Goal: Obtain resource: Obtain resource

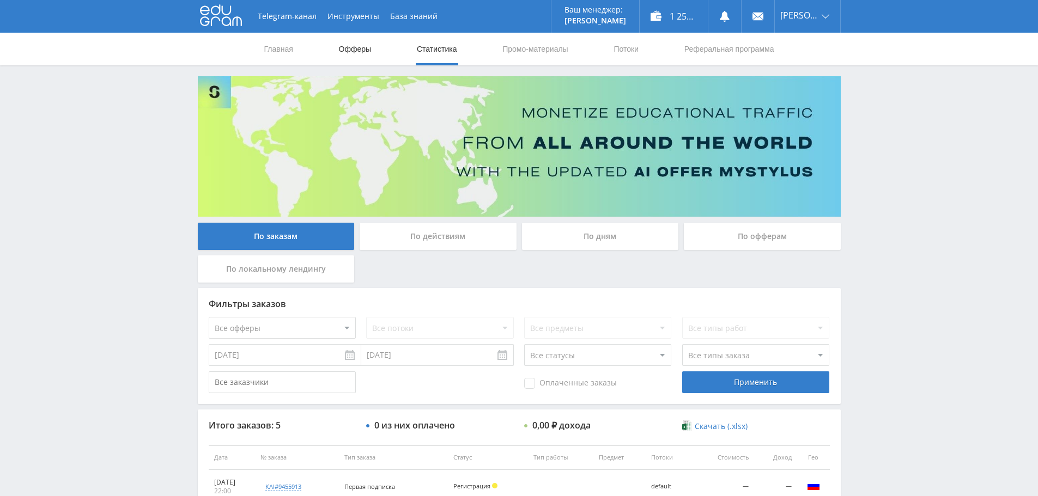
click at [365, 48] on link "Офферы" at bounding box center [355, 49] width 35 height 33
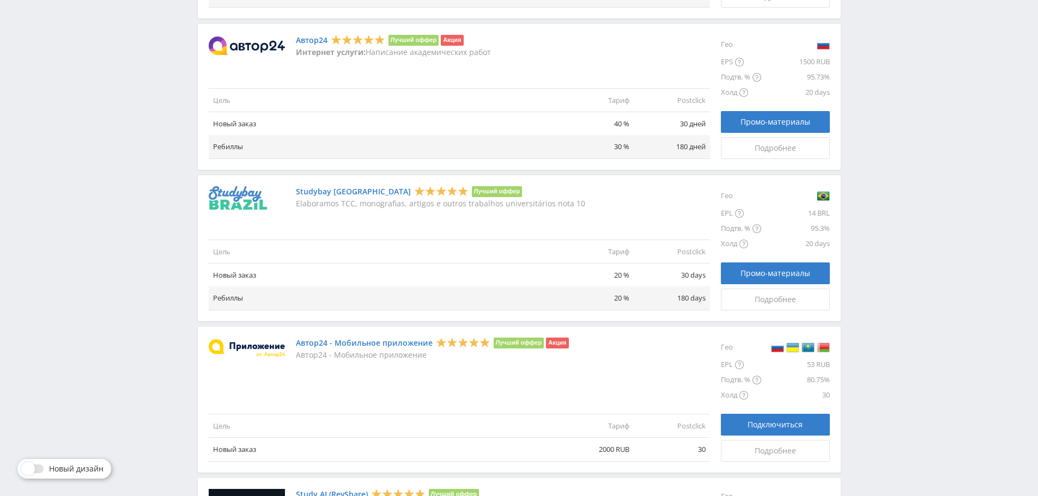
scroll to position [1192, 0]
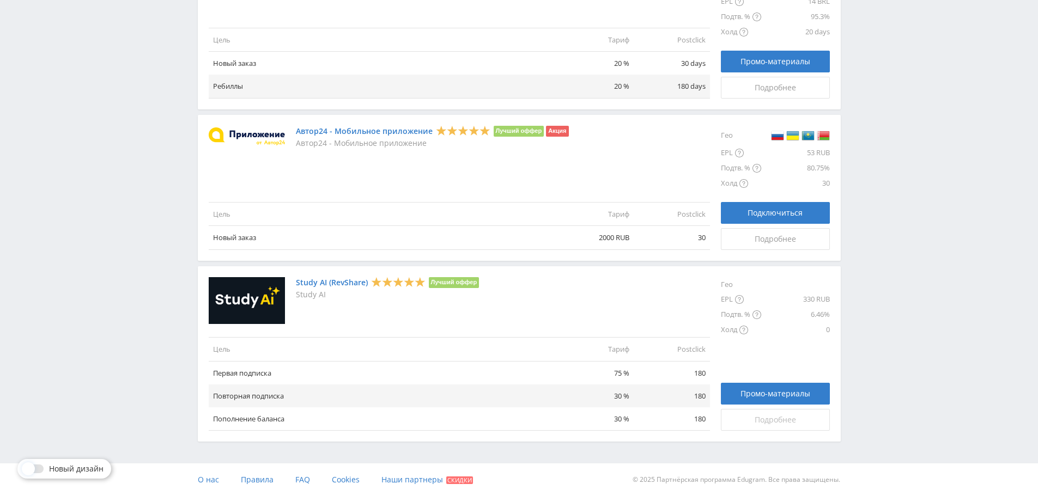
click at [781, 424] on span "Подробнее" at bounding box center [774, 420] width 41 height 9
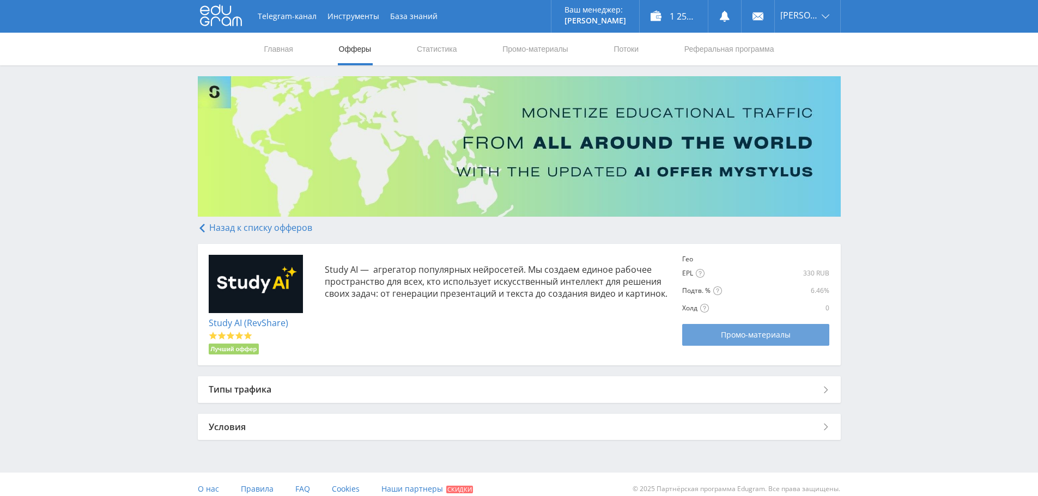
click at [742, 339] on span "Промо-материалы" at bounding box center [756, 335] width 70 height 9
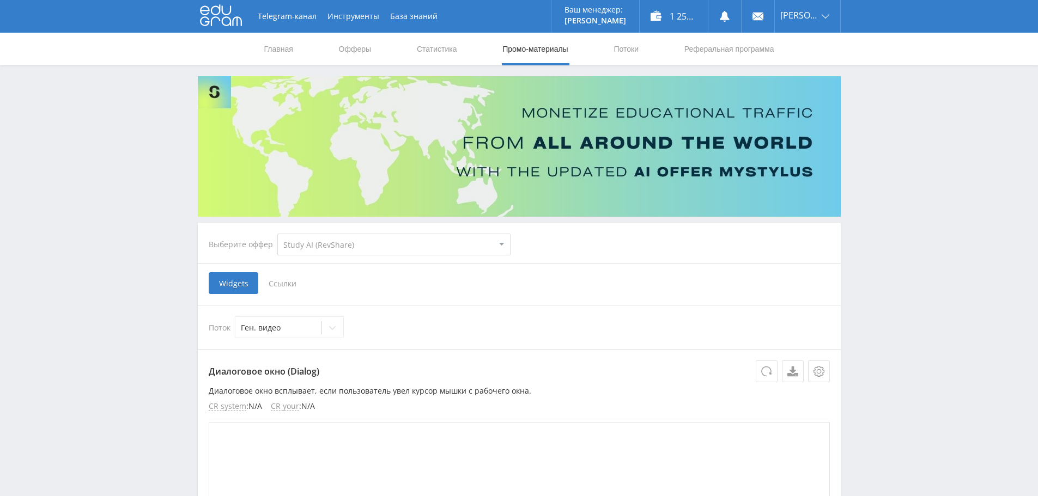
select select "376"
click at [284, 285] on span "Ссылки" at bounding box center [282, 283] width 48 height 22
click at [0, 0] on input "Ссылки" at bounding box center [0, 0] width 0 height 0
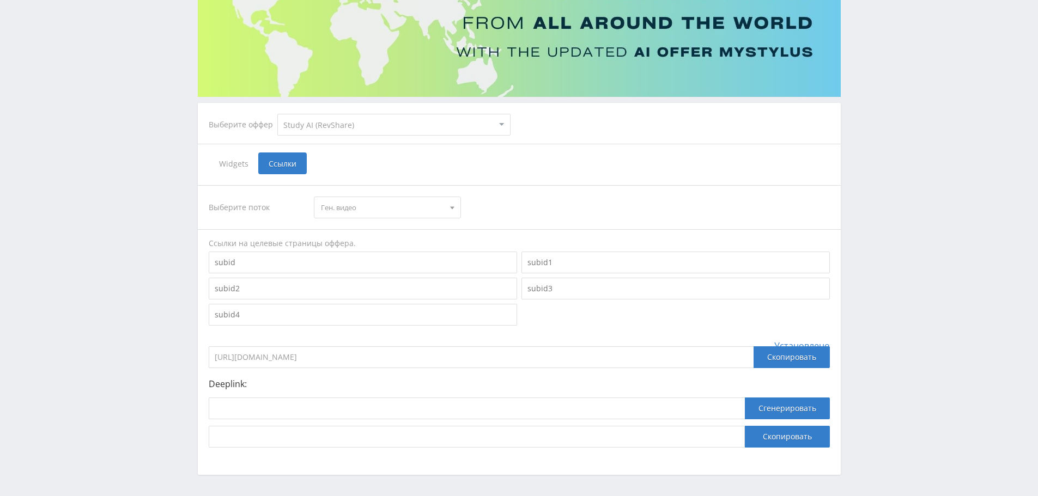
scroll to position [159, 0]
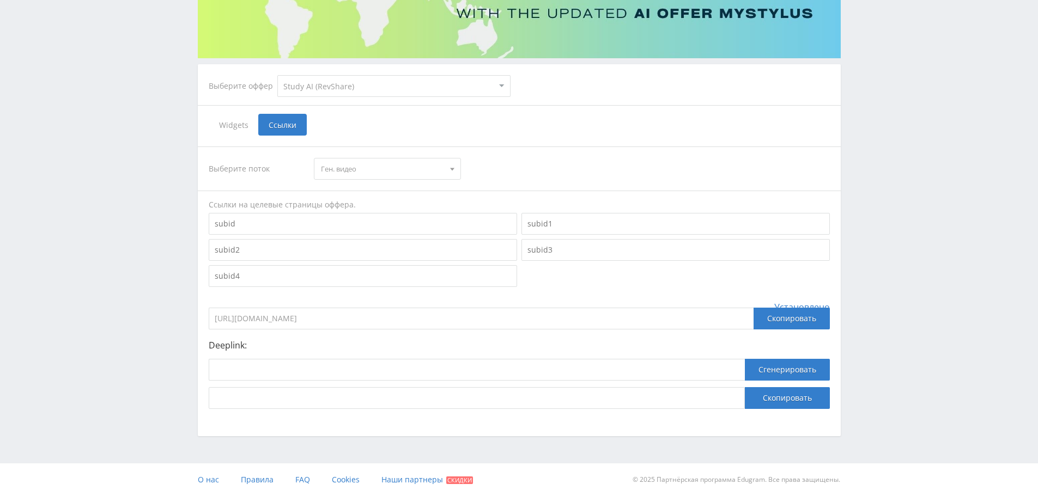
click at [385, 319] on input "https://eduforms.org/?rid=35d3ba906b328182" at bounding box center [481, 319] width 545 height 22
